Goal: Navigation & Orientation: Understand site structure

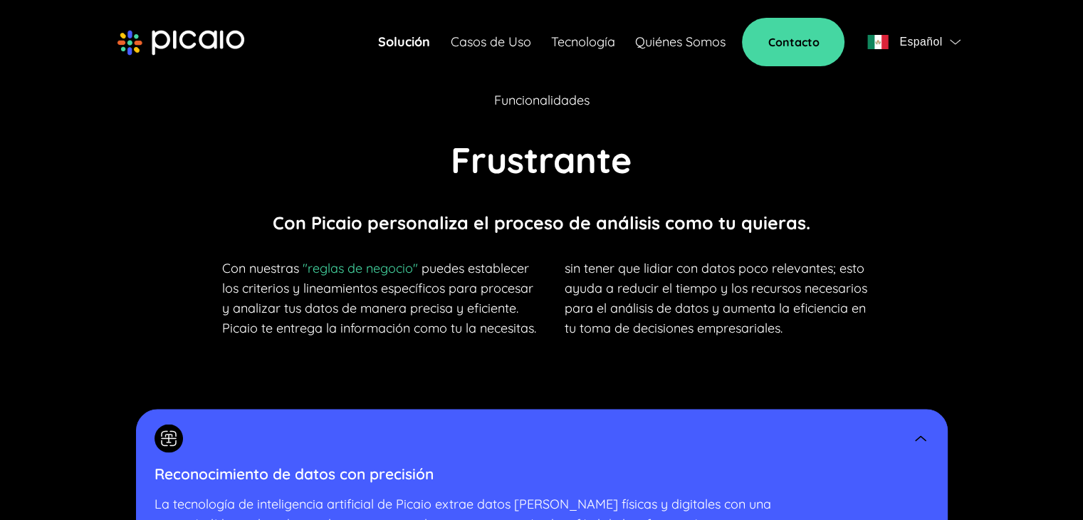
scroll to position [2850, 0]
click at [468, 38] on link "Casos de Uso" at bounding box center [490, 42] width 80 height 20
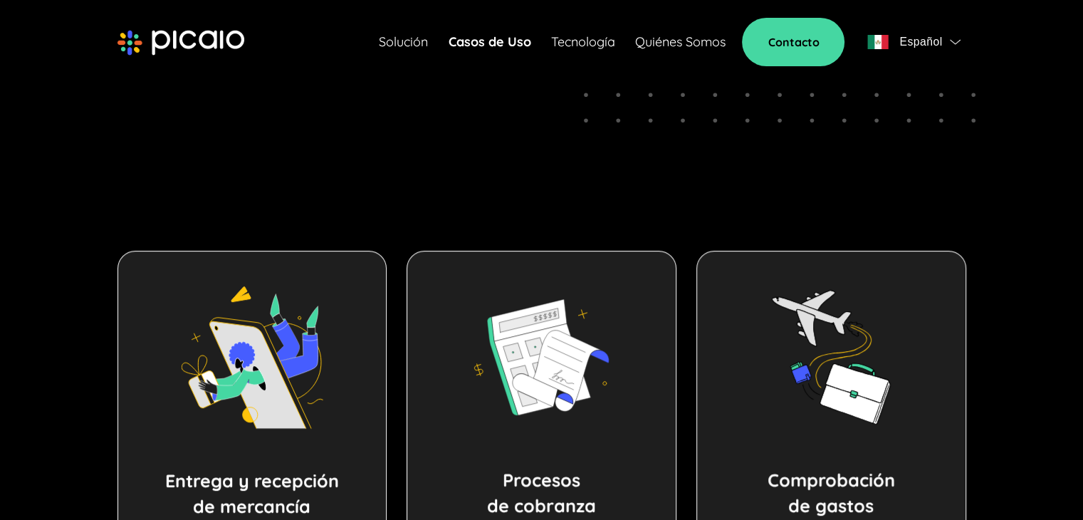
scroll to position [498, 0]
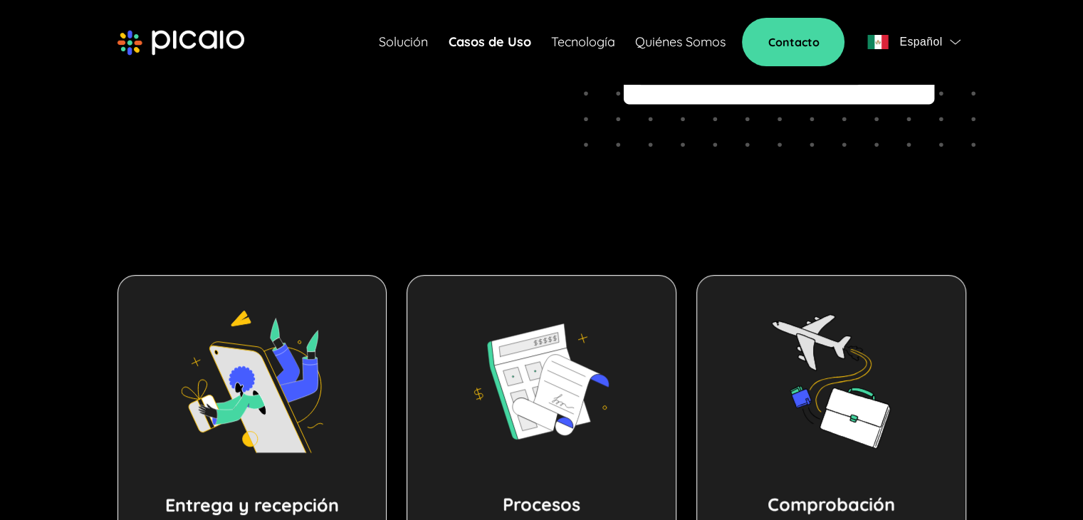
click at [587, 37] on link "Tecnología" at bounding box center [582, 42] width 64 height 20
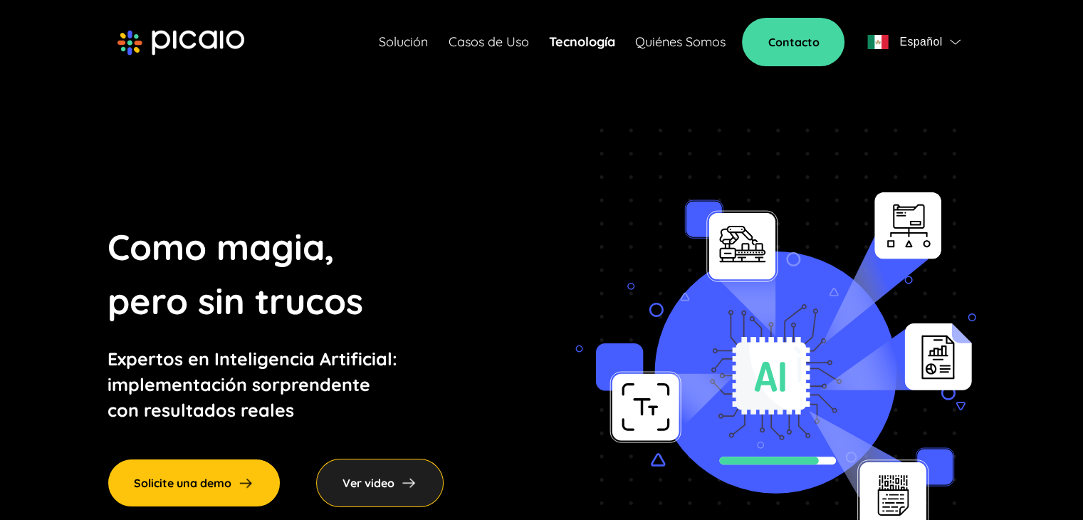
click at [659, 38] on link "Quiénes Somos" at bounding box center [679, 42] width 90 height 20
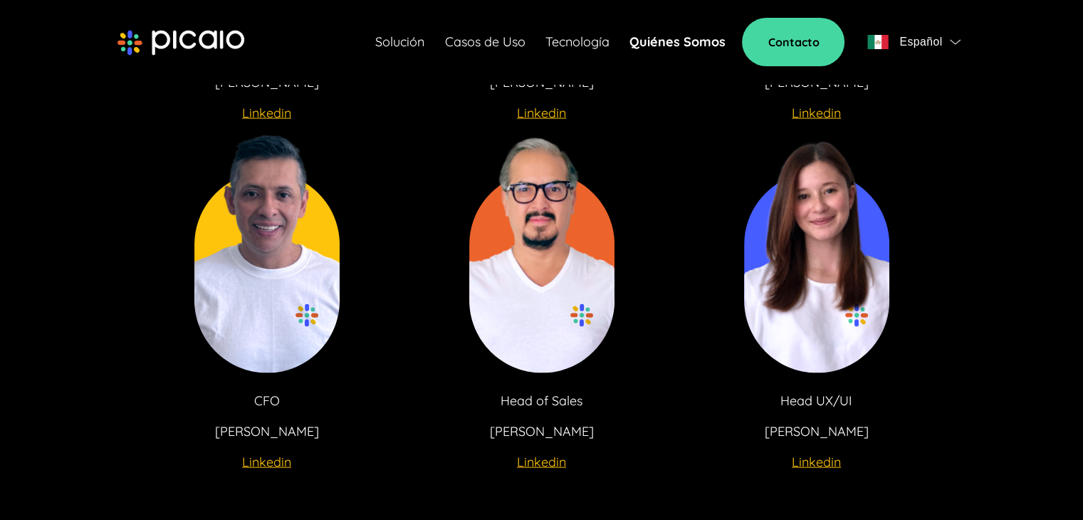
scroll to position [2847, 0]
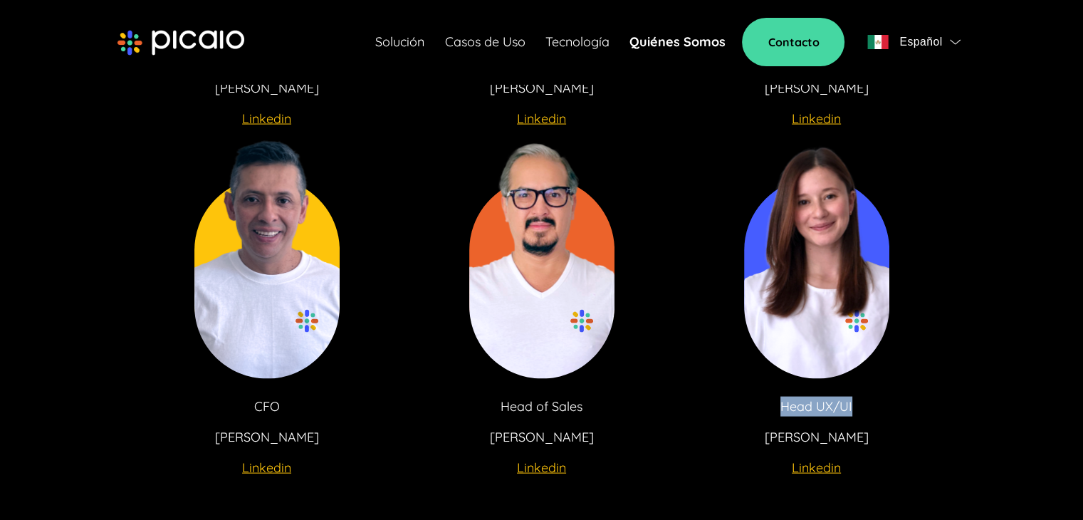
drag, startPoint x: 777, startPoint y: 408, endPoint x: 852, endPoint y: 400, distance: 75.8
click at [852, 400] on div "Head UX/UI [PERSON_NAME]" at bounding box center [816, 434] width 220 height 76
copy p "Head UX/UI"
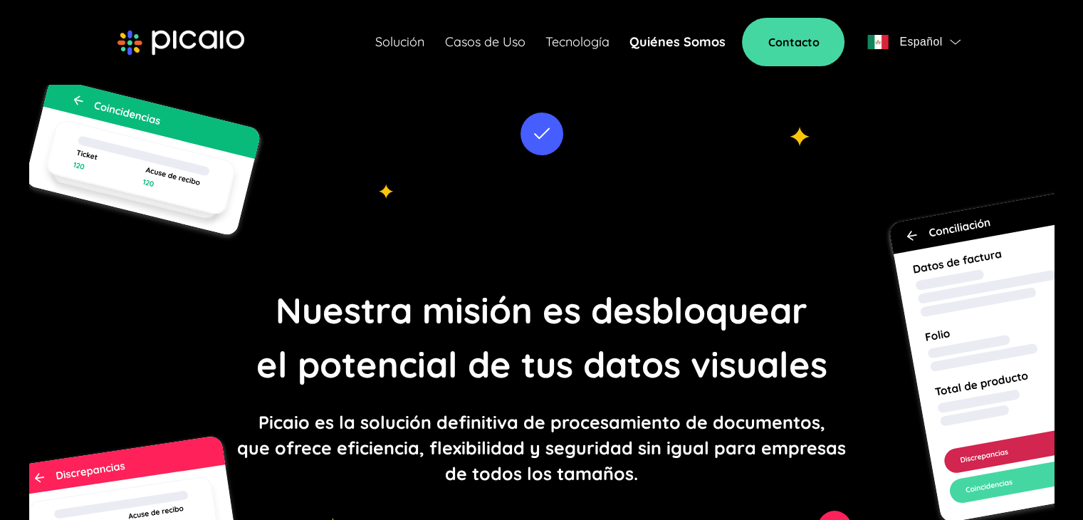
scroll to position [0, 0]
